Goal: Information Seeking & Learning: Learn about a topic

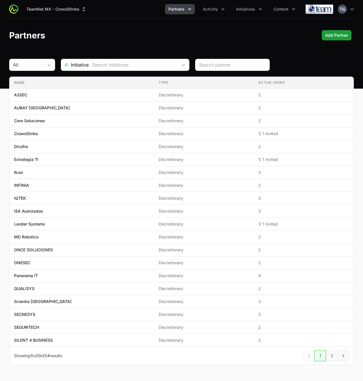
click at [182, 8] on span "Partners" at bounding box center [177, 9] width 16 height 6
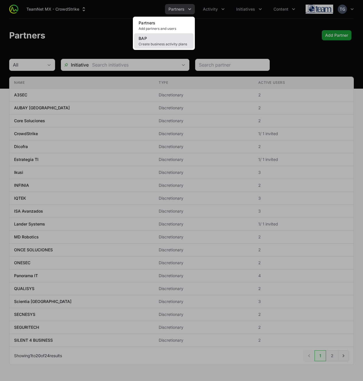
click at [168, 40] on link "BAP Create business activity plans" at bounding box center [164, 41] width 60 height 16
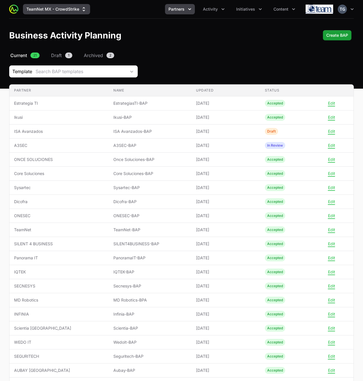
click at [75, 8] on button "TeamNet MX - CrowdStrike" at bounding box center [56, 9] width 67 height 10
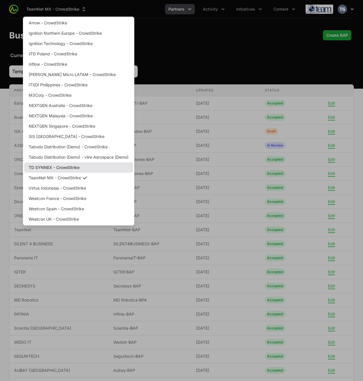
click at [82, 170] on link "TD SYNNEX - CrowdStrike" at bounding box center [78, 168] width 109 height 10
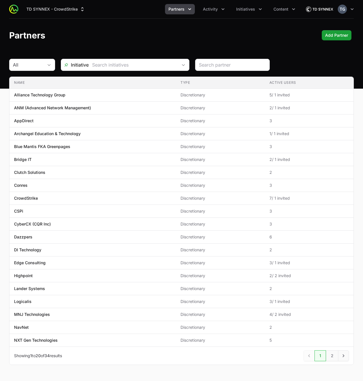
click at [180, 9] on span "Partners" at bounding box center [177, 9] width 16 height 6
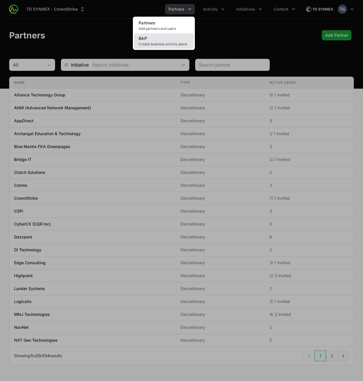
click at [179, 44] on span "Create business activity plans" at bounding box center [164, 44] width 51 height 5
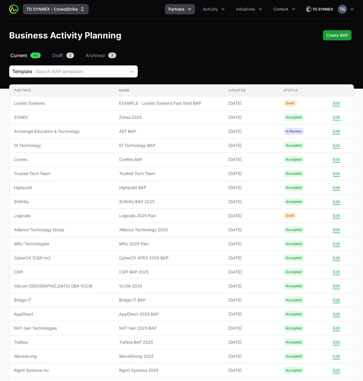
click at [71, 13] on button "TD SYNNEX - CrowdStrike" at bounding box center [56, 9] width 66 height 10
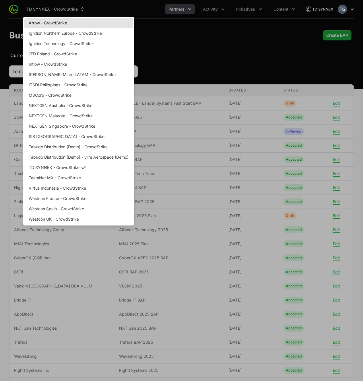
click at [55, 23] on link "Arrow - CrowdStrike" at bounding box center [78, 23] width 109 height 10
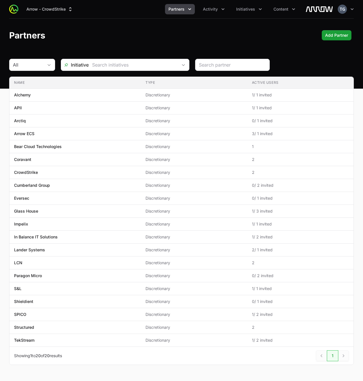
click at [183, 10] on span "Partners" at bounding box center [177, 9] width 16 height 6
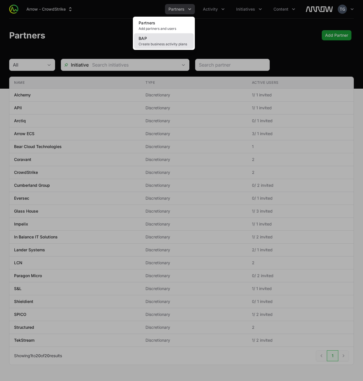
click at [175, 40] on link "BAP Create business activity plans" at bounding box center [164, 41] width 60 height 16
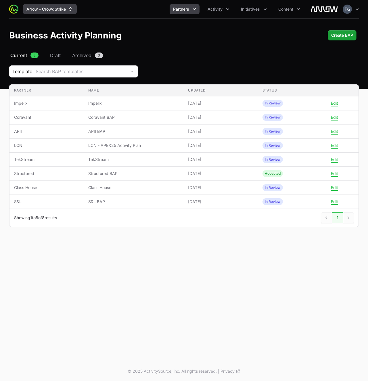
click at [60, 9] on button "Arrow - CrowdStrike" at bounding box center [50, 9] width 54 height 10
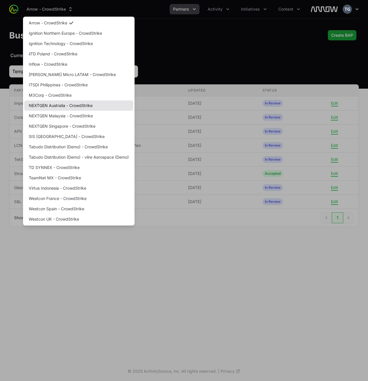
click at [68, 107] on link "NEXTGEN Australia - CrowdStrike" at bounding box center [78, 106] width 109 height 10
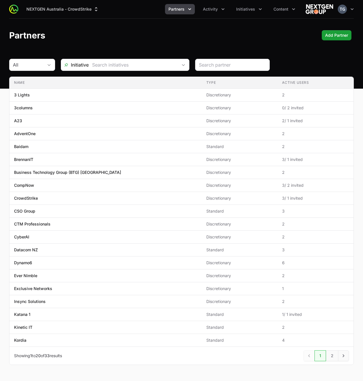
click at [183, 12] on button "Partners" at bounding box center [180, 9] width 30 height 10
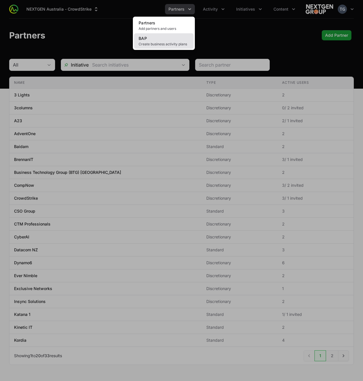
click at [180, 40] on link "BAP Create business activity plans" at bounding box center [164, 41] width 60 height 16
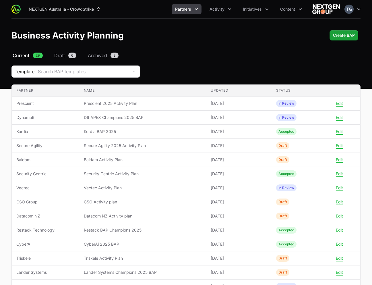
click at [201, 51] on header "Business Activity Planning Create BAP" at bounding box center [186, 35] width 372 height 33
click at [141, 70] on div "Template Search BAP templates" at bounding box center [185, 71] width 349 height 12
click at [137, 71] on span "Business Activity Plan Filters" at bounding box center [133, 72] width 11 height 2
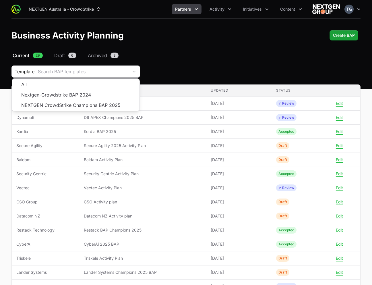
click at [180, 69] on div "Template Search BAP templates All Nextgen-Crowdstrike BAP 2024 NEXTGEN CrowdStr…" at bounding box center [185, 71] width 349 height 12
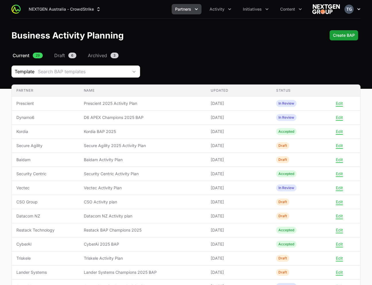
click at [359, 7] on icon "button" at bounding box center [359, 9] width 6 height 6
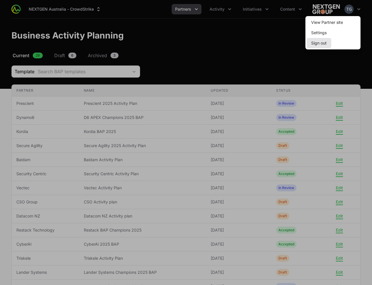
click at [314, 44] on button "Sign out" at bounding box center [319, 43] width 25 height 10
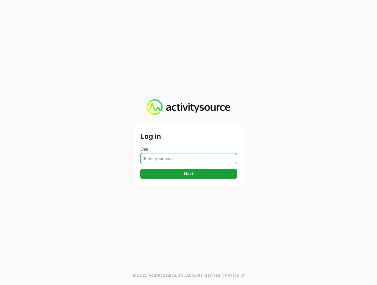
click at [170, 159] on input "Email" at bounding box center [188, 158] width 97 height 11
type input "[PERSON_NAME][EMAIL_ADDRESS][DOMAIN_NAME]"
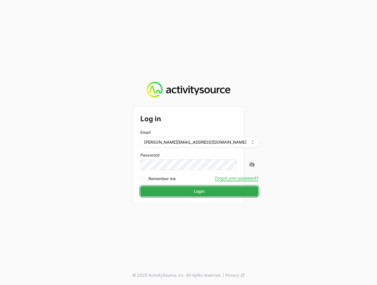
click at [194, 194] on span "Login" at bounding box center [199, 191] width 11 height 7
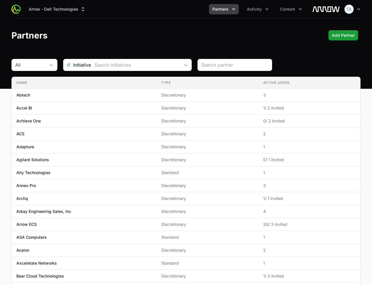
click at [130, 40] on header "Partners Add Partner" at bounding box center [186, 35] width 372 height 33
click at [255, 9] on span "Activity" at bounding box center [254, 9] width 15 height 6
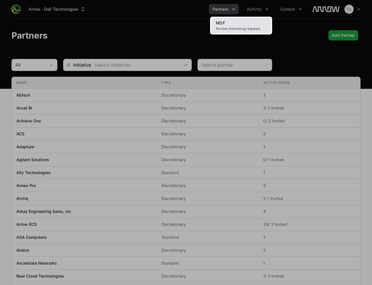
click at [250, 22] on link "MDF Review marketing requests" at bounding box center [241, 26] width 60 height 16
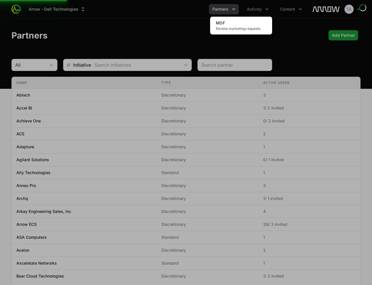
click at [128, 34] on div "Activity menu" at bounding box center [186, 142] width 372 height 285
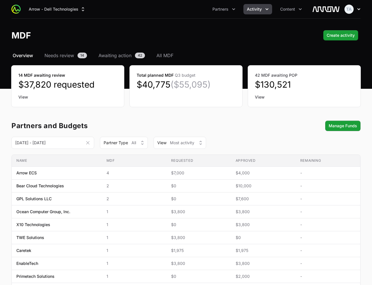
click at [355, 9] on button "Open user menu" at bounding box center [353, 9] width 16 height 9
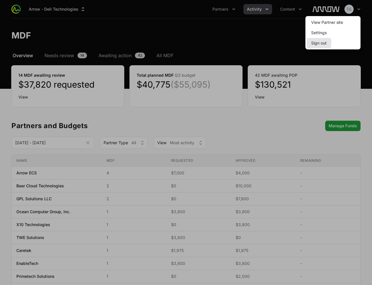
click at [316, 47] on button "Sign out" at bounding box center [319, 43] width 25 height 10
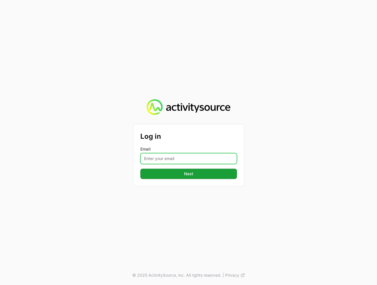
click at [211, 161] on input "Email" at bounding box center [188, 158] width 97 height 11
type input "[PERSON_NAME][EMAIL_ADDRESS][DOMAIN_NAME]"
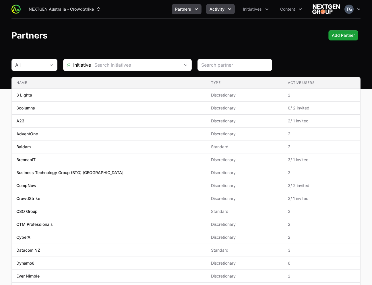
click at [224, 10] on span "Activity" at bounding box center [217, 9] width 15 height 6
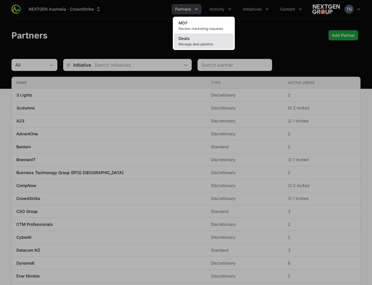
click at [212, 42] on span "Manage deal pipeline" at bounding box center [204, 44] width 51 height 5
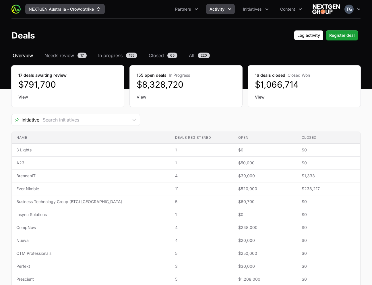
click at [84, 12] on button "NEXTGEN Australia - CrowdStrike" at bounding box center [65, 9] width 80 height 10
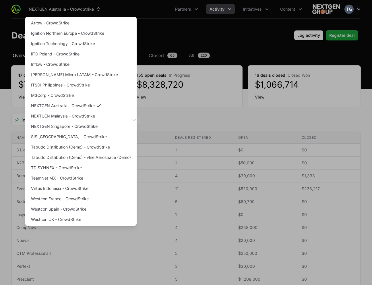
click at [85, 9] on div "Supplier switch menu" at bounding box center [186, 142] width 372 height 285
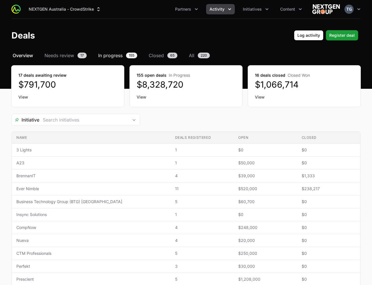
click at [108, 54] on span "In progress" at bounding box center [110, 55] width 24 height 7
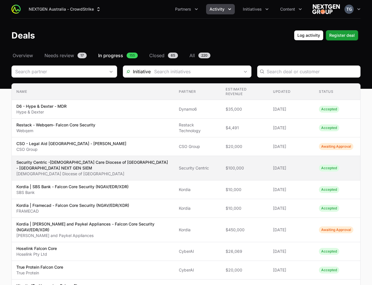
click at [156, 169] on p "Security Centric -[DEMOGRAPHIC_DATA] Care Diocese of [GEOGRAPHIC_DATA] - [GEOGR…" at bounding box center [92, 164] width 153 height 11
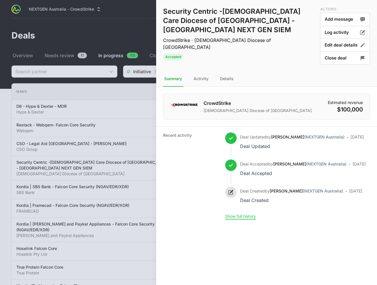
click at [122, 23] on div at bounding box center [188, 142] width 377 height 285
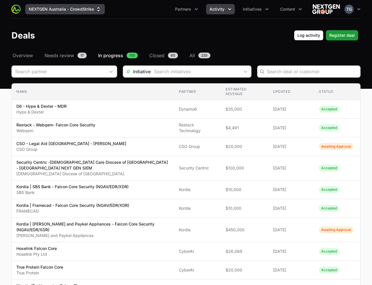
click at [89, 10] on button "NEXTGEN Australia - CrowdStrike" at bounding box center [65, 9] width 80 height 10
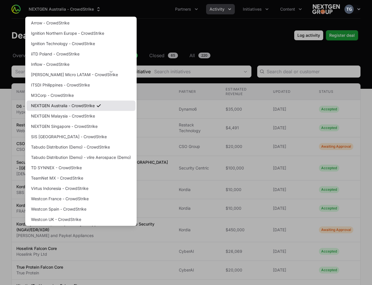
click at [65, 107] on link "NEXTGEN Australia - CrowdStrike" at bounding box center [80, 106] width 109 height 10
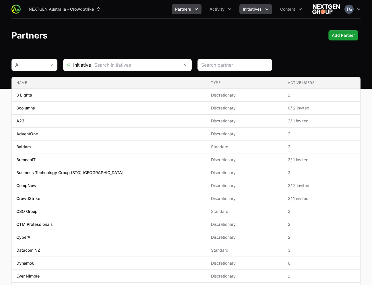
click at [265, 8] on icon "Initiatives menu" at bounding box center [267, 9] width 6 height 6
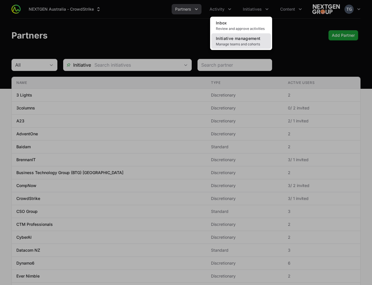
click at [237, 41] on span "Initiative management" at bounding box center [238, 38] width 45 height 5
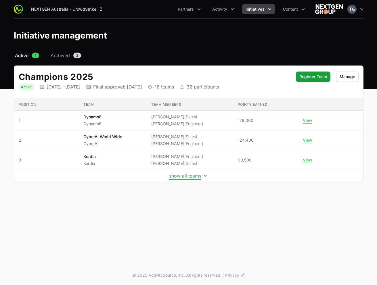
click at [184, 176] on button "show all teams" at bounding box center [188, 176] width 39 height 6
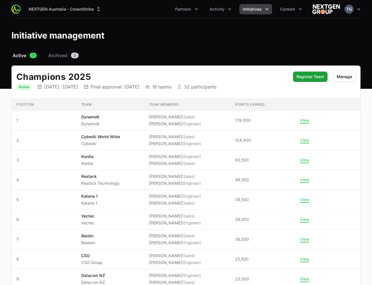
click at [148, 36] on div "Initiative management" at bounding box center [185, 35] width 349 height 10
click at [95, 12] on button "NEXTGEN Australia - CrowdStrike" at bounding box center [65, 9] width 80 height 10
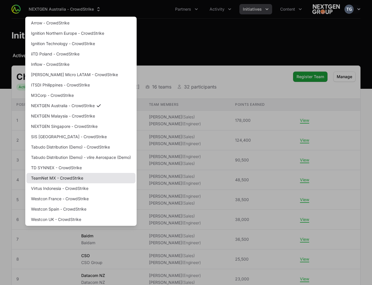
click at [70, 179] on link "TeamNet MX - CrowdStrike" at bounding box center [80, 178] width 109 height 10
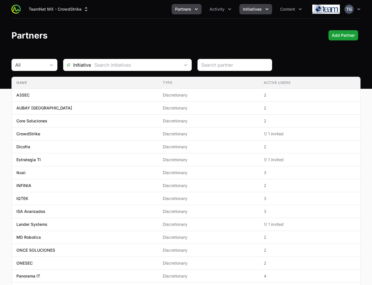
click at [265, 7] on icon "Initiatives menu" at bounding box center [267, 9] width 6 height 6
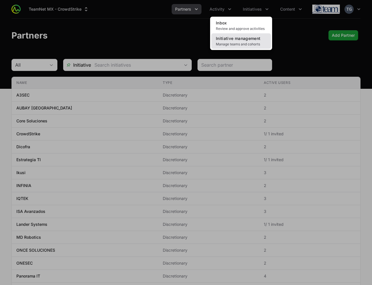
click at [248, 43] on span "Manage teams and cohorts" at bounding box center [241, 44] width 51 height 5
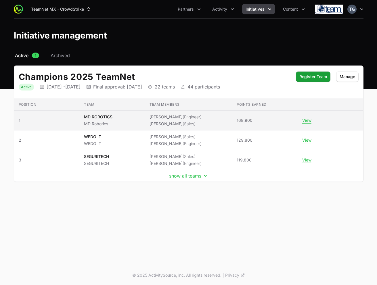
click at [98, 118] on p "MD ROBOTICS" at bounding box center [98, 117] width 28 height 6
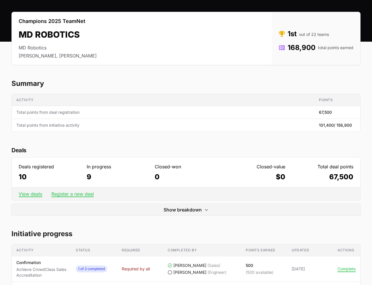
scroll to position [44, 0]
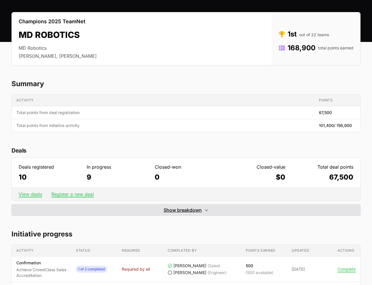
click at [187, 212] on span "Show breakdown" at bounding box center [183, 210] width 38 height 7
